Goal: Find specific page/section: Find specific page/section

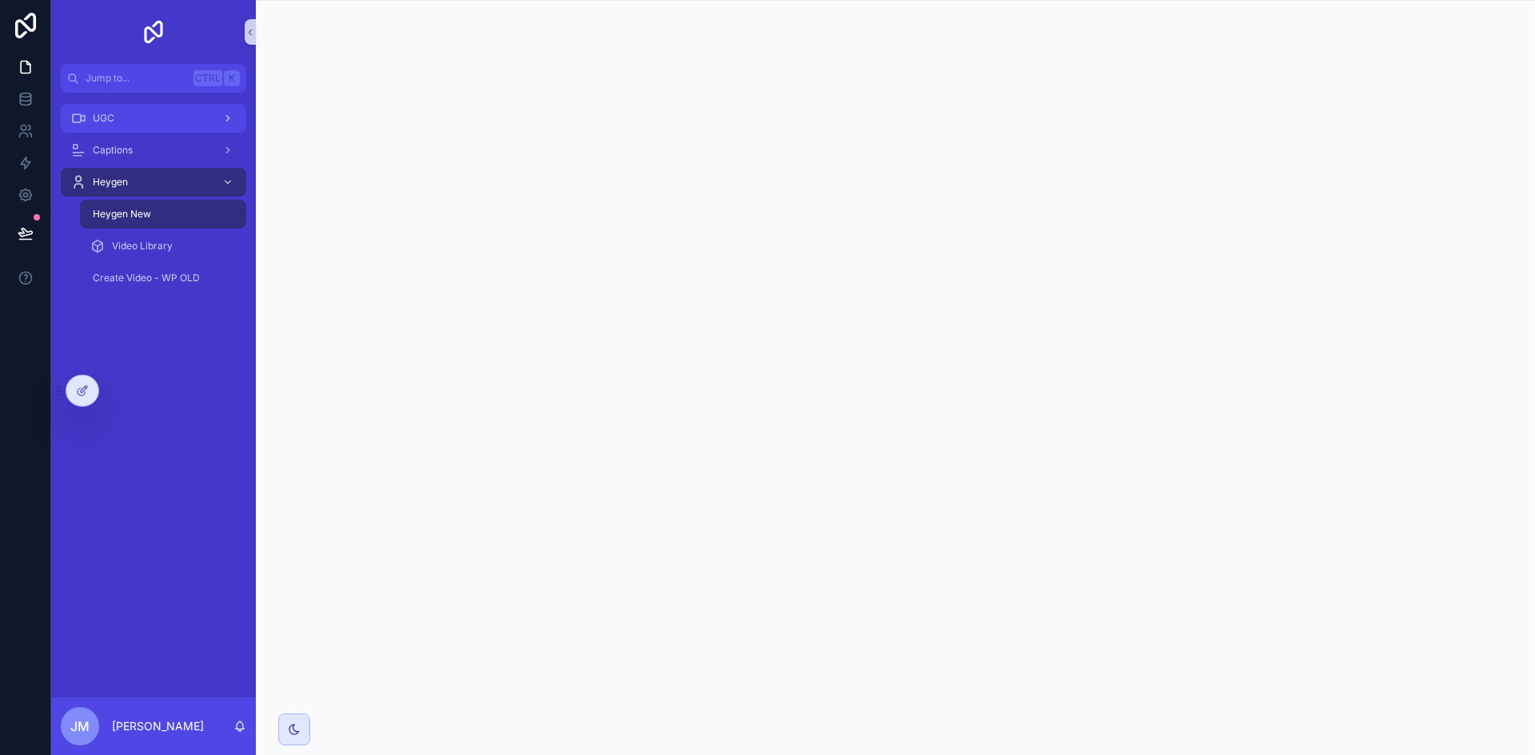
click at [142, 112] on div "UGC" at bounding box center [153, 119] width 166 height 26
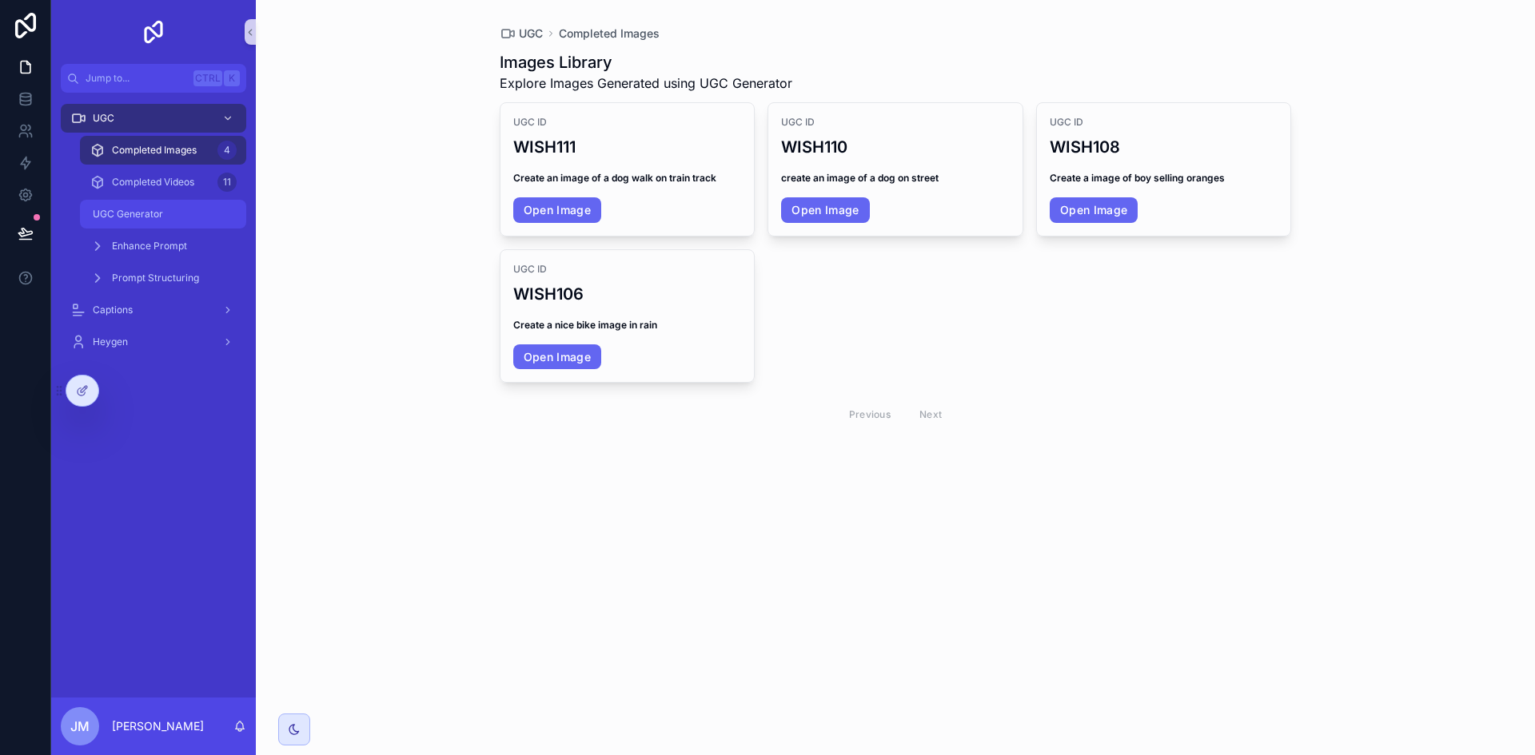
click at [152, 221] on div "UGC Generator" at bounding box center [163, 214] width 147 height 26
